Goal: Check status: Check status

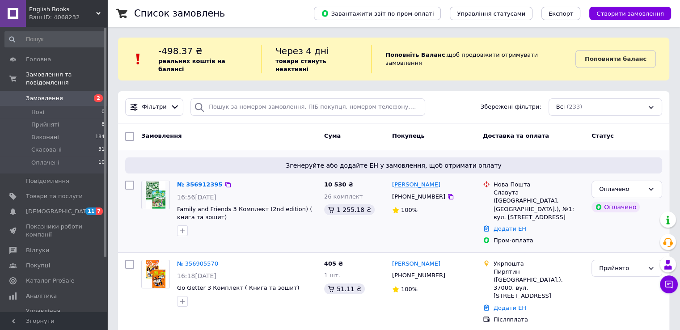
click at [405, 181] on link "[PERSON_NAME]" at bounding box center [416, 185] width 48 height 8
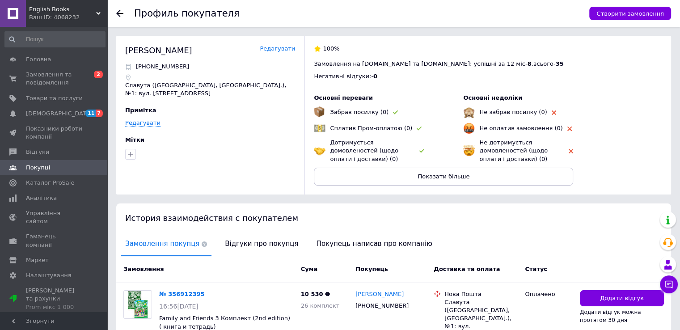
scroll to position [59, 0]
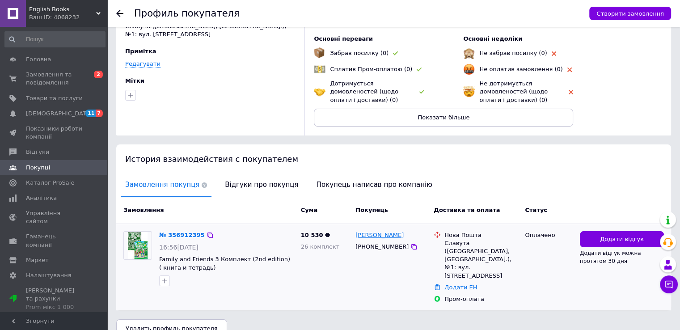
click at [371, 237] on link "[PERSON_NAME]" at bounding box center [379, 235] width 48 height 8
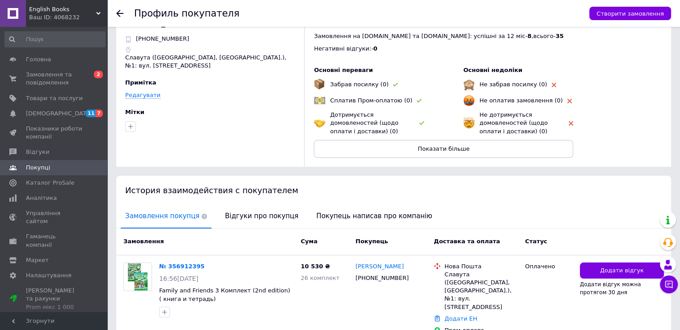
scroll to position [0, 0]
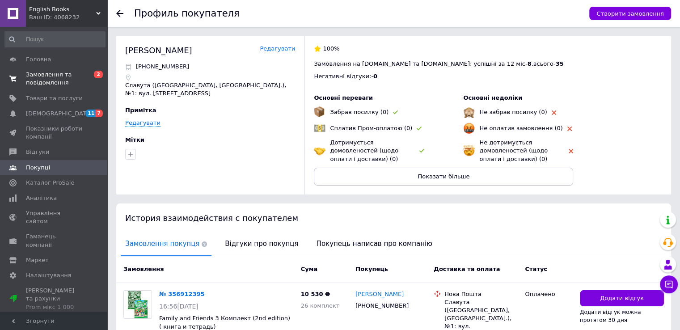
click at [57, 79] on span "Замовлення та повідомлення" at bounding box center [54, 79] width 57 height 16
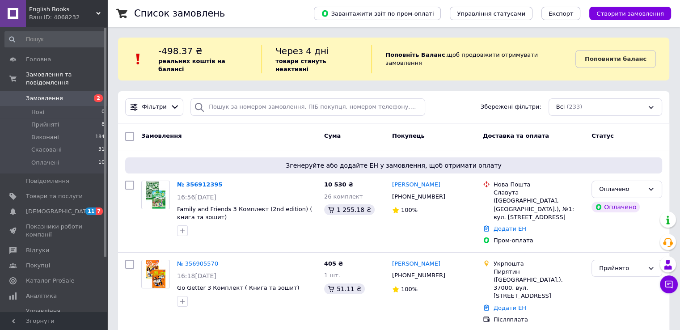
click at [34, 94] on span "Замовлення" at bounding box center [44, 98] width 37 height 8
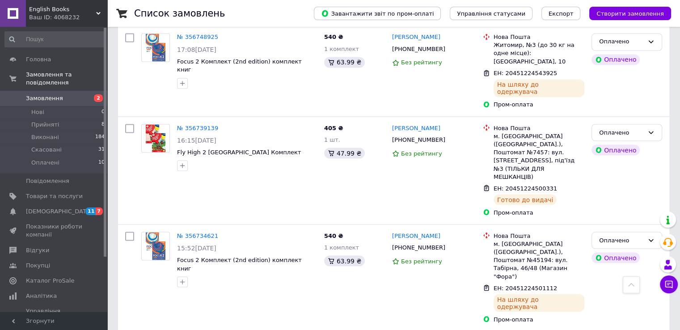
scroll to position [1654, 0]
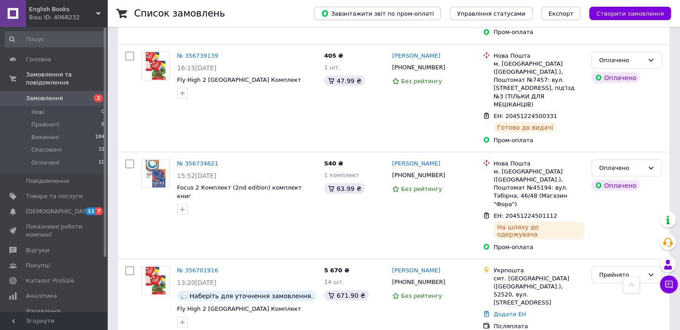
click at [57, 94] on span "Замовлення" at bounding box center [44, 98] width 37 height 8
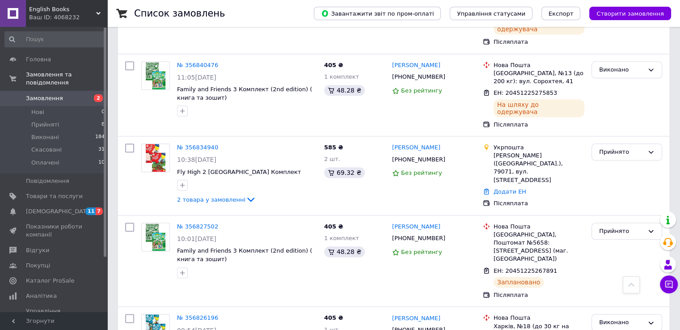
scroll to position [939, 0]
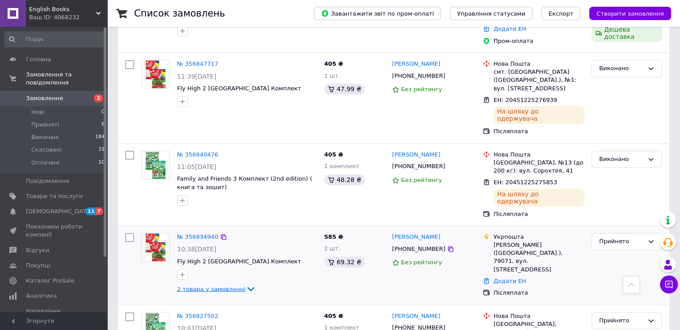
click at [199, 285] on span "2 товара у замовленні" at bounding box center [211, 288] width 68 height 7
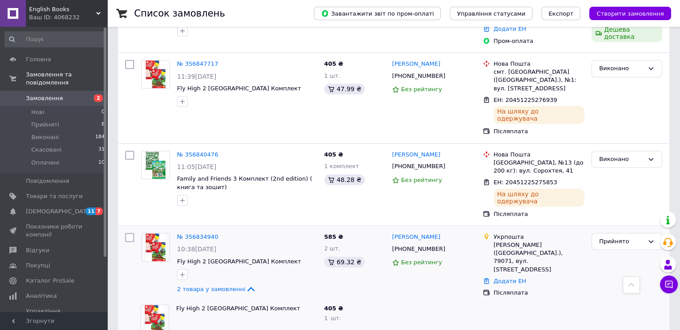
click at [52, 94] on span "Замовлення" at bounding box center [44, 98] width 37 height 8
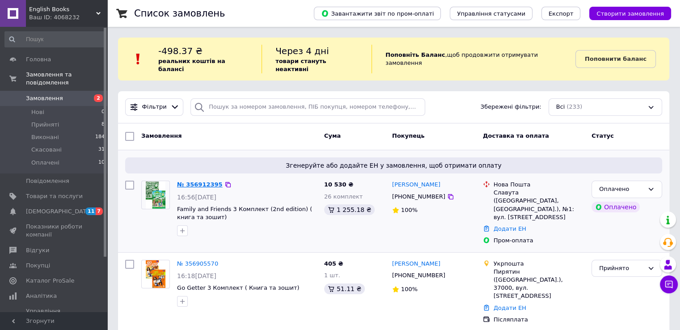
click at [181, 181] on link "№ 356912395" at bounding box center [200, 184] width 46 height 7
